Goal: Obtain resource: Obtain resource

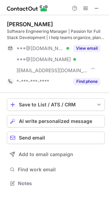
scroll to position [178, 109]
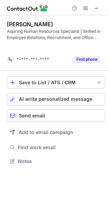
scroll to position [3, 3]
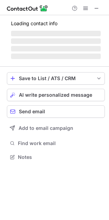
scroll to position [167, 109]
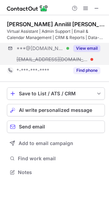
click at [93, 49] on button "View email" at bounding box center [87, 48] width 27 height 7
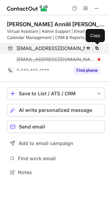
click at [97, 47] on span at bounding box center [98, 49] width 6 height 6
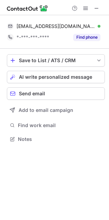
scroll to position [3, 3]
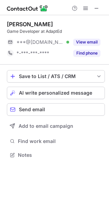
scroll to position [150, 109]
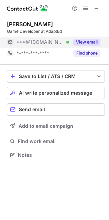
click at [94, 42] on button "View email" at bounding box center [87, 42] width 27 height 7
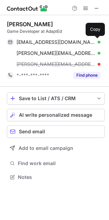
scroll to position [173, 109]
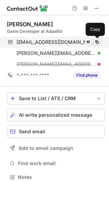
click at [98, 42] on span at bounding box center [98, 42] width 6 height 6
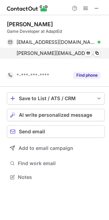
scroll to position [161, 109]
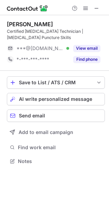
scroll to position [156, 109]
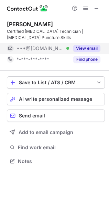
click at [87, 48] on button "View email" at bounding box center [87, 48] width 27 height 7
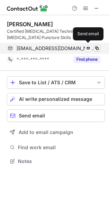
click at [99, 47] on span at bounding box center [98, 49] width 6 height 6
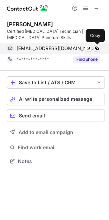
click at [97, 47] on span at bounding box center [98, 49] width 6 height 6
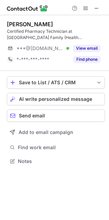
scroll to position [156, 109]
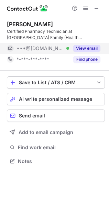
click at [90, 47] on button "View email" at bounding box center [87, 48] width 27 height 7
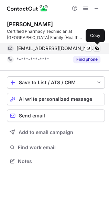
click at [98, 47] on span at bounding box center [98, 49] width 6 height 6
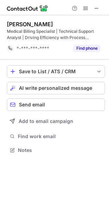
scroll to position [3, 3]
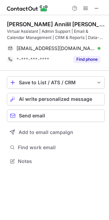
scroll to position [156, 109]
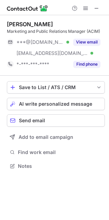
scroll to position [161, 109]
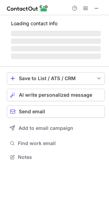
scroll to position [156, 109]
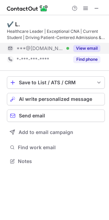
click at [84, 47] on button "View email" at bounding box center [87, 48] width 27 height 7
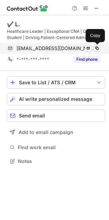
click at [97, 47] on span at bounding box center [98, 49] width 6 height 6
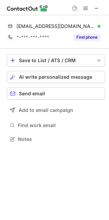
scroll to position [3, 3]
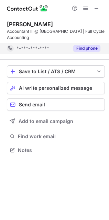
scroll to position [3, 3]
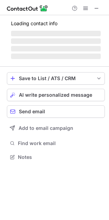
scroll to position [167, 109]
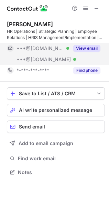
click at [87, 45] on button "View email" at bounding box center [87, 48] width 27 height 7
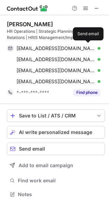
scroll to position [190, 109]
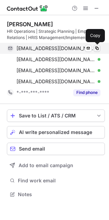
click at [98, 46] on span at bounding box center [98, 49] width 6 height 6
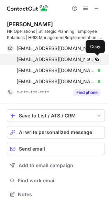
click at [97, 60] on span at bounding box center [98, 60] width 6 height 6
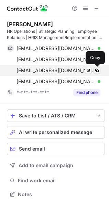
click at [97, 68] on span at bounding box center [98, 71] width 6 height 6
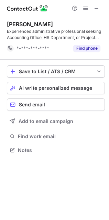
scroll to position [3, 3]
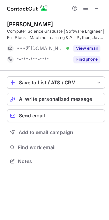
scroll to position [156, 109]
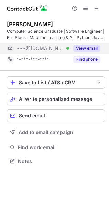
click at [78, 46] on button "View email" at bounding box center [87, 48] width 27 height 7
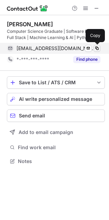
click at [98, 47] on span at bounding box center [98, 49] width 6 height 6
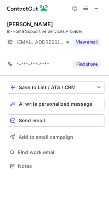
scroll to position [150, 109]
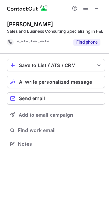
scroll to position [3, 3]
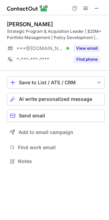
scroll to position [156, 109]
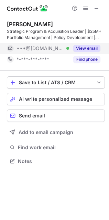
click at [86, 48] on button "View email" at bounding box center [87, 48] width 27 height 7
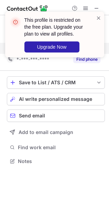
click at [99, 17] on span at bounding box center [99, 17] width 6 height 7
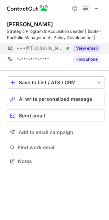
click at [86, 7] on span at bounding box center [86, 9] width 6 height 6
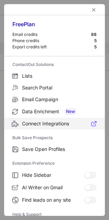
scroll to position [67, 0]
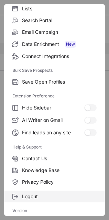
click at [49, 197] on span "Logout" at bounding box center [59, 196] width 75 height 6
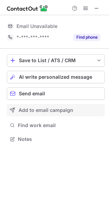
scroll to position [3, 3]
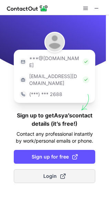
click at [72, 169] on button "Login" at bounding box center [55, 176] width 82 height 14
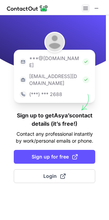
click at [85, 6] on span at bounding box center [86, 9] width 6 height 6
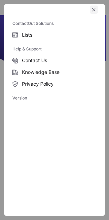
click at [97, 7] on span "left-button" at bounding box center [94, 10] width 6 height 6
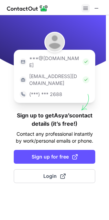
click at [88, 6] on span at bounding box center [86, 9] width 6 height 6
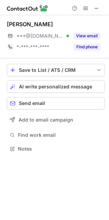
scroll to position [144, 109]
click at [82, 10] on button at bounding box center [86, 8] width 8 height 8
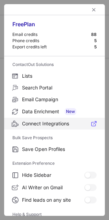
scroll to position [67, 0]
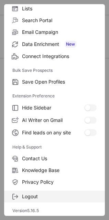
click at [50, 194] on span "Logout" at bounding box center [59, 196] width 75 height 6
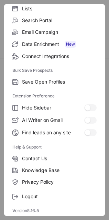
scroll to position [0, 0]
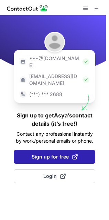
click at [75, 154] on span at bounding box center [75, 157] width 6 height 6
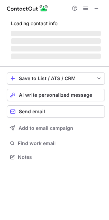
scroll to position [153, 109]
click at [85, 6] on span at bounding box center [86, 9] width 6 height 6
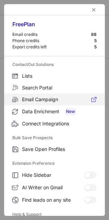
scroll to position [67, 0]
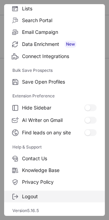
click at [46, 199] on span "Logout" at bounding box center [59, 196] width 75 height 6
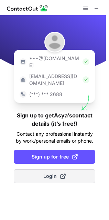
click at [82, 169] on button "Login" at bounding box center [55, 176] width 82 height 14
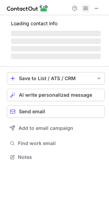
scroll to position [153, 109]
click at [85, 6] on span at bounding box center [86, 9] width 6 height 6
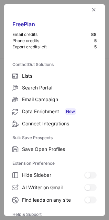
scroll to position [67, 0]
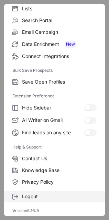
click at [45, 197] on span "Logout" at bounding box center [59, 196] width 75 height 6
click at [59, 194] on span "Logout" at bounding box center [59, 196] width 75 height 6
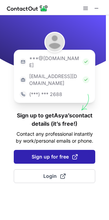
click at [92, 150] on button "Sign up for free" at bounding box center [55, 157] width 82 height 14
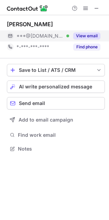
scroll to position [144, 109]
click at [92, 32] on button "View email" at bounding box center [87, 35] width 27 height 7
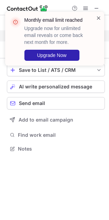
click at [98, 17] on span at bounding box center [99, 17] width 6 height 7
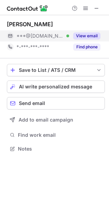
click at [85, 8] on span at bounding box center [86, 9] width 6 height 6
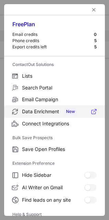
scroll to position [67, 0]
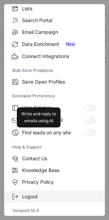
click at [49, 194] on span "Logout" at bounding box center [59, 196] width 75 height 6
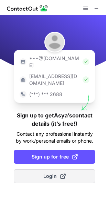
click at [70, 169] on button "Login" at bounding box center [55, 176] width 82 height 14
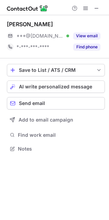
scroll to position [144, 109]
click at [87, 8] on span at bounding box center [86, 9] width 6 height 6
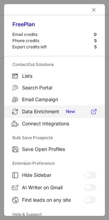
scroll to position [67, 0]
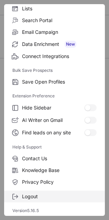
click at [68, 197] on span "Logout" at bounding box center [59, 196] width 75 height 6
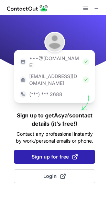
click at [76, 154] on span at bounding box center [75, 157] width 6 height 6
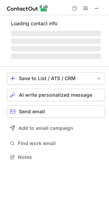
scroll to position [144, 109]
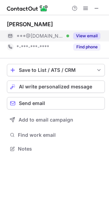
click at [89, 37] on button "View email" at bounding box center [87, 35] width 27 height 7
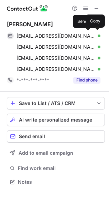
scroll to position [177, 109]
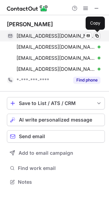
click at [96, 35] on span at bounding box center [98, 36] width 6 height 6
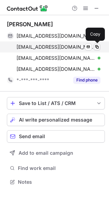
click at [98, 46] on span at bounding box center [98, 47] width 6 height 6
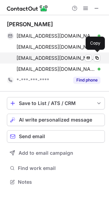
click at [97, 54] on div "brandnew2353@gmail.com Verified Send email Copy" at bounding box center [54, 57] width 94 height 11
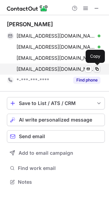
click at [99, 67] on span at bounding box center [98, 69] width 6 height 6
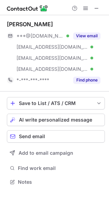
scroll to position [177, 109]
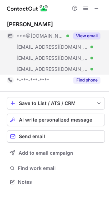
click at [76, 38] on button "View email" at bounding box center [87, 35] width 27 height 7
click at [91, 35] on button "View email" at bounding box center [87, 35] width 27 height 7
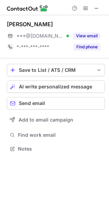
scroll to position [144, 109]
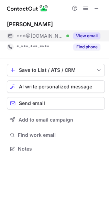
click at [84, 39] on button "View email" at bounding box center [87, 35] width 27 height 7
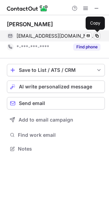
click at [96, 36] on span at bounding box center [98, 36] width 6 height 6
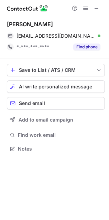
scroll to position [135, 109]
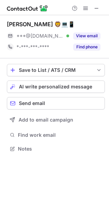
scroll to position [144, 109]
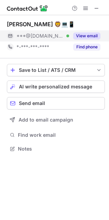
click at [92, 33] on button "View email" at bounding box center [87, 35] width 27 height 7
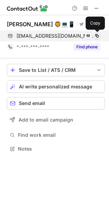
click at [96, 33] on span at bounding box center [98, 36] width 6 height 6
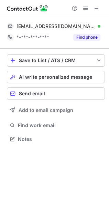
scroll to position [135, 109]
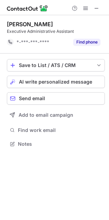
scroll to position [3, 3]
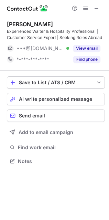
scroll to position [3, 3]
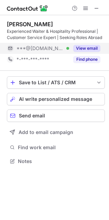
click at [82, 43] on div "View email" at bounding box center [84, 48] width 31 height 11
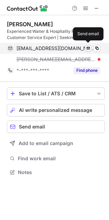
scroll to position [167, 109]
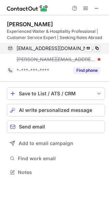
click at [97, 46] on span at bounding box center [98, 49] width 6 height 6
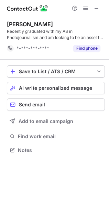
scroll to position [3, 3]
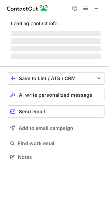
scroll to position [150, 109]
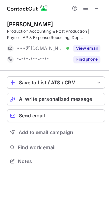
scroll to position [156, 109]
click at [92, 48] on button "View email" at bounding box center [87, 48] width 27 height 7
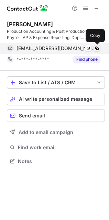
click at [96, 49] on span at bounding box center [98, 49] width 6 height 6
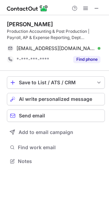
scroll to position [3, 3]
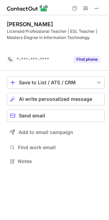
scroll to position [3, 3]
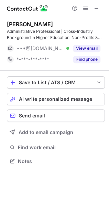
scroll to position [156, 109]
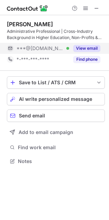
click at [93, 49] on button "View email" at bounding box center [87, 48] width 27 height 7
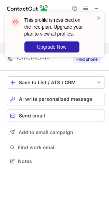
click at [97, 16] on span at bounding box center [99, 17] width 6 height 7
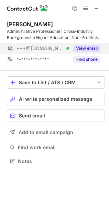
click at [84, 47] on button "View email" at bounding box center [87, 48] width 27 height 7
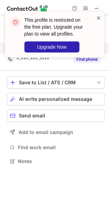
click at [97, 16] on span at bounding box center [99, 17] width 6 height 7
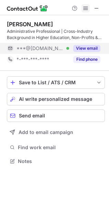
click at [85, 7] on span at bounding box center [86, 9] width 6 height 6
